Goal: Check status: Check status

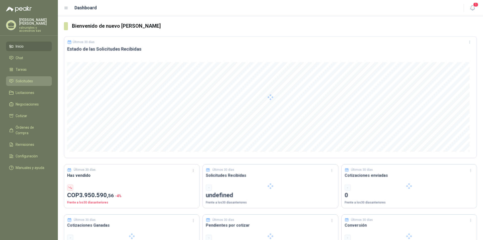
click at [19, 76] on link "Solicitudes" at bounding box center [29, 81] width 46 height 10
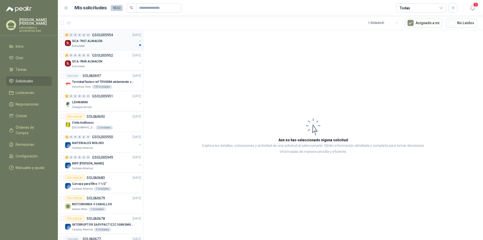
click at [83, 40] on p "SCA-7947 ALMACEN" at bounding box center [87, 41] width 30 height 5
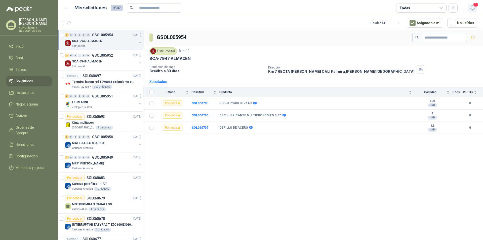
click at [476, 9] on icon "button" at bounding box center [473, 8] width 6 height 6
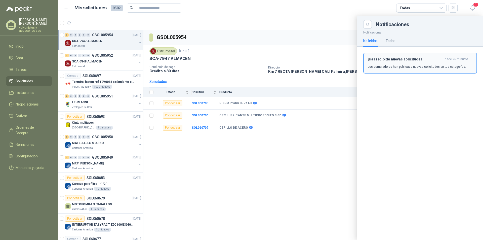
click at [393, 61] on h3 "¡Has recibido nuevas solicitudes!" at bounding box center [405, 59] width 75 height 4
